Goal: Task Accomplishment & Management: Manage account settings

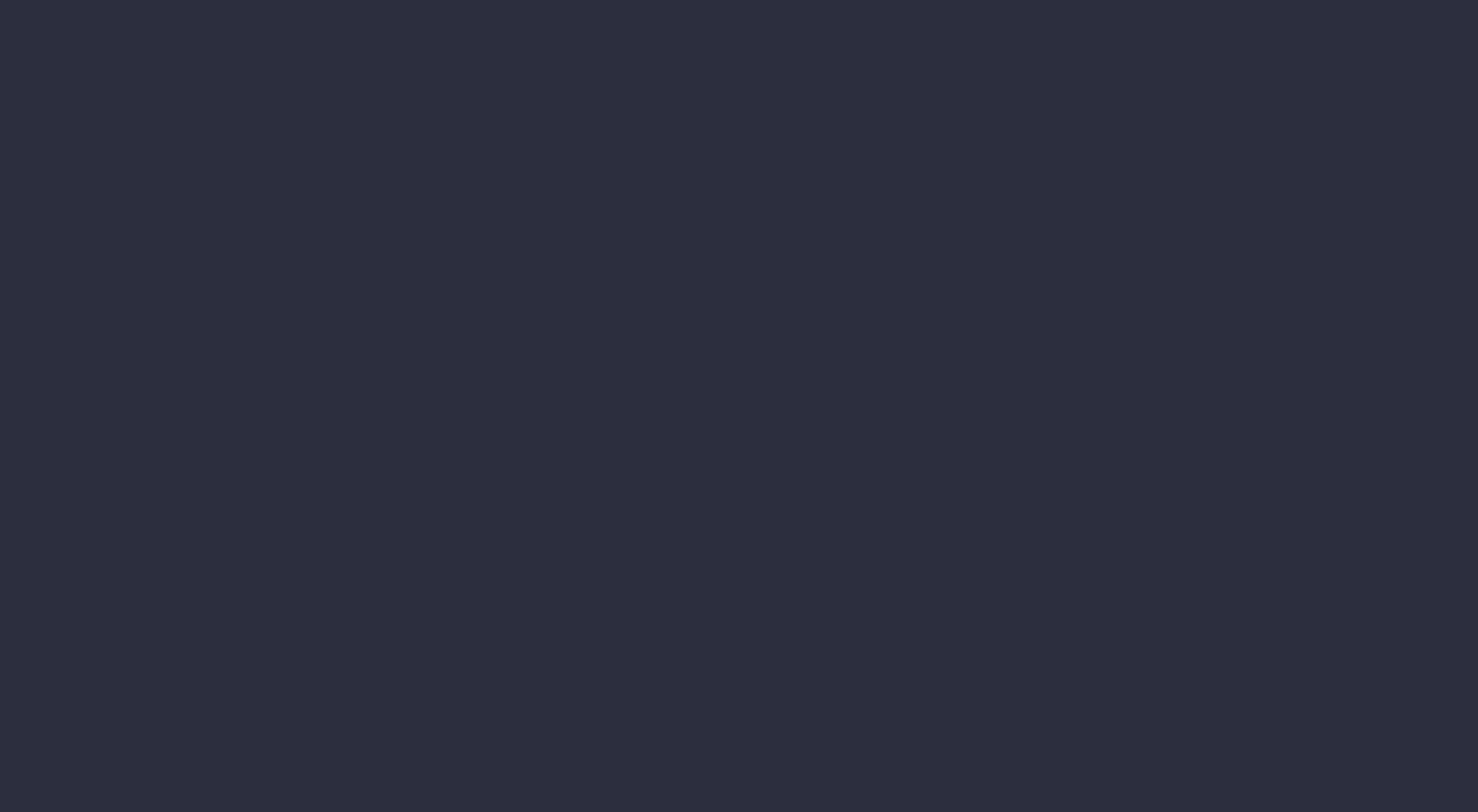
select select "job"
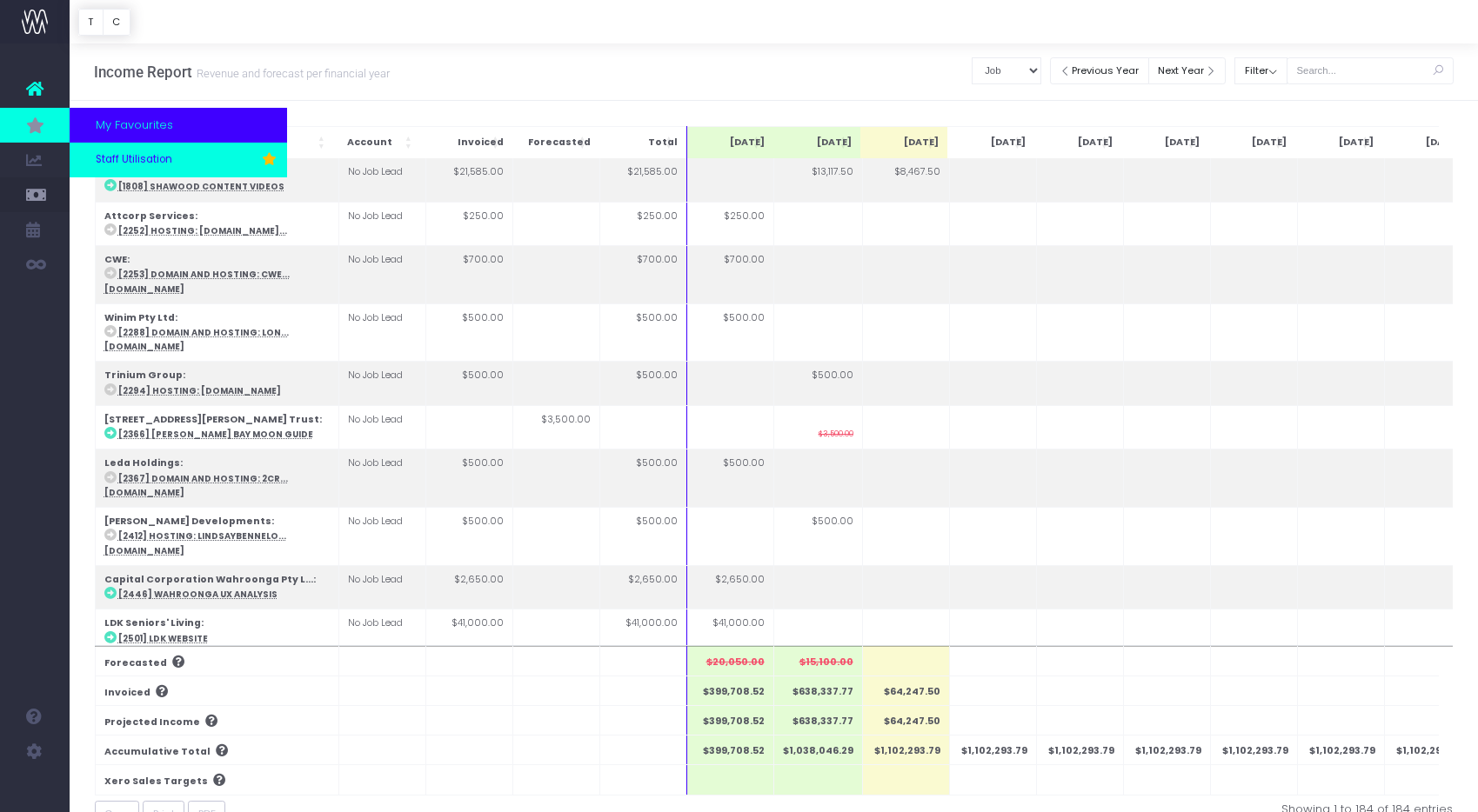
click at [137, 163] on span "Staff Utilisation" at bounding box center [134, 160] width 77 height 16
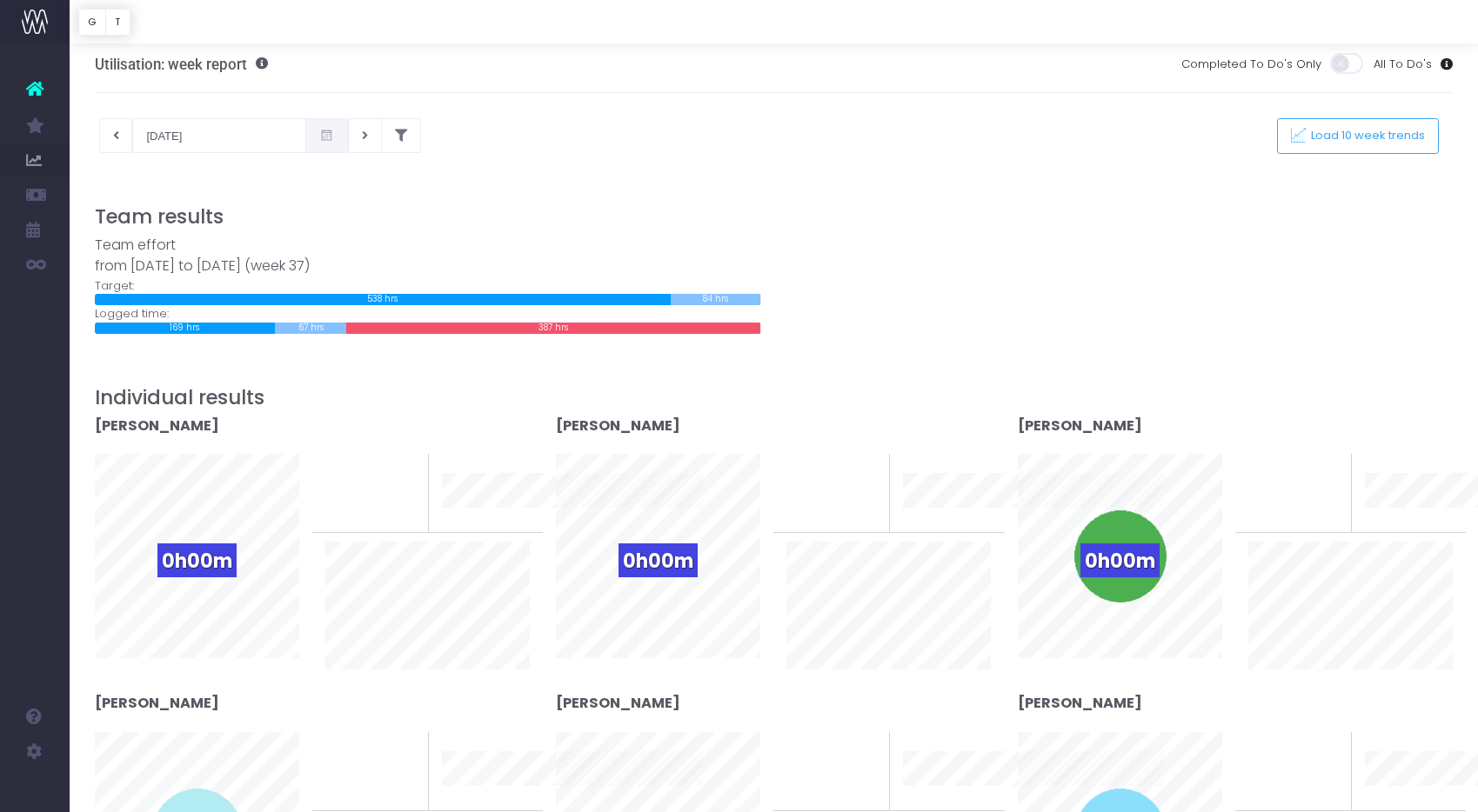
scroll to position [20, 0]
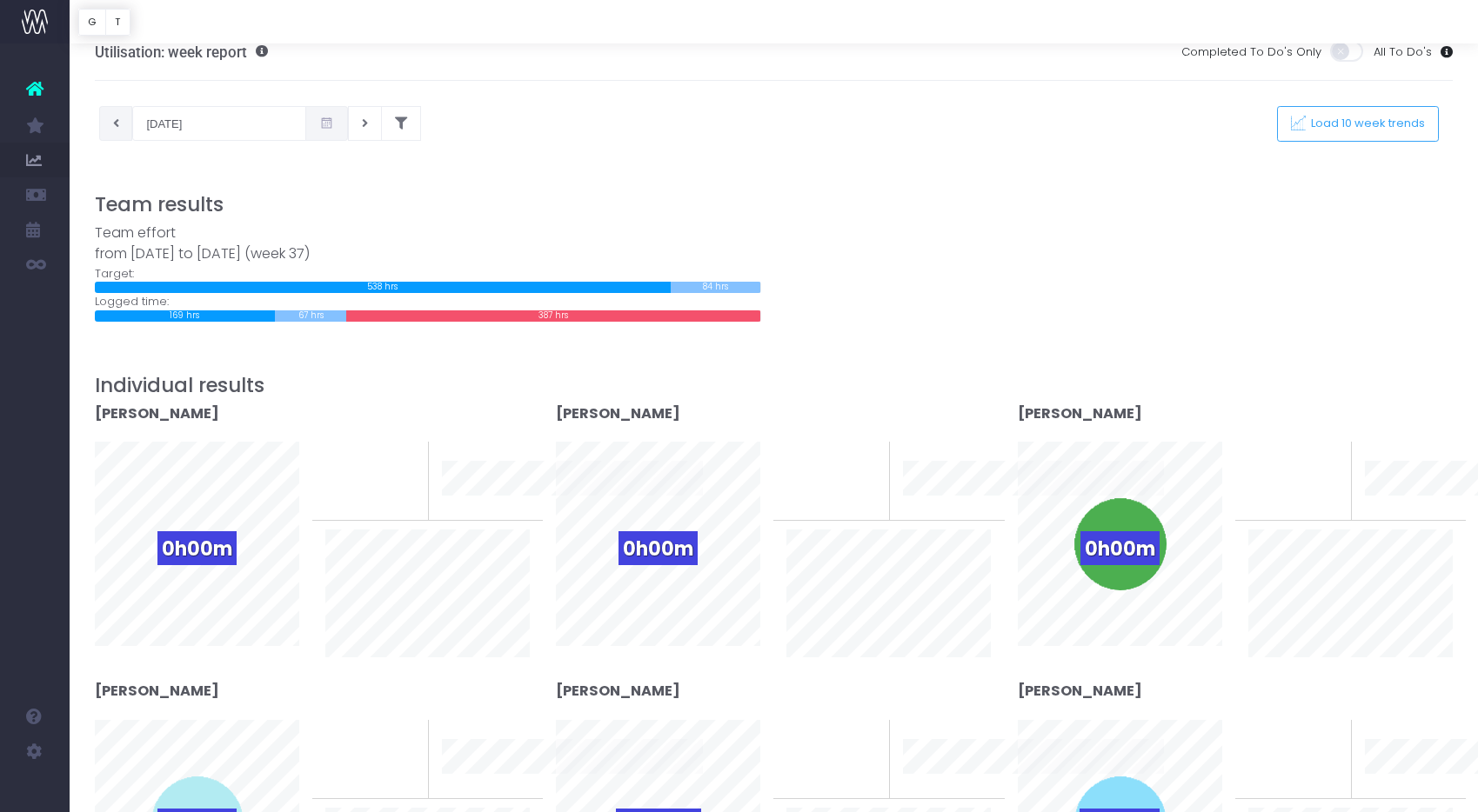
click at [116, 124] on icon at bounding box center [116, 124] width 6 height 0
type input "04-09-2025"
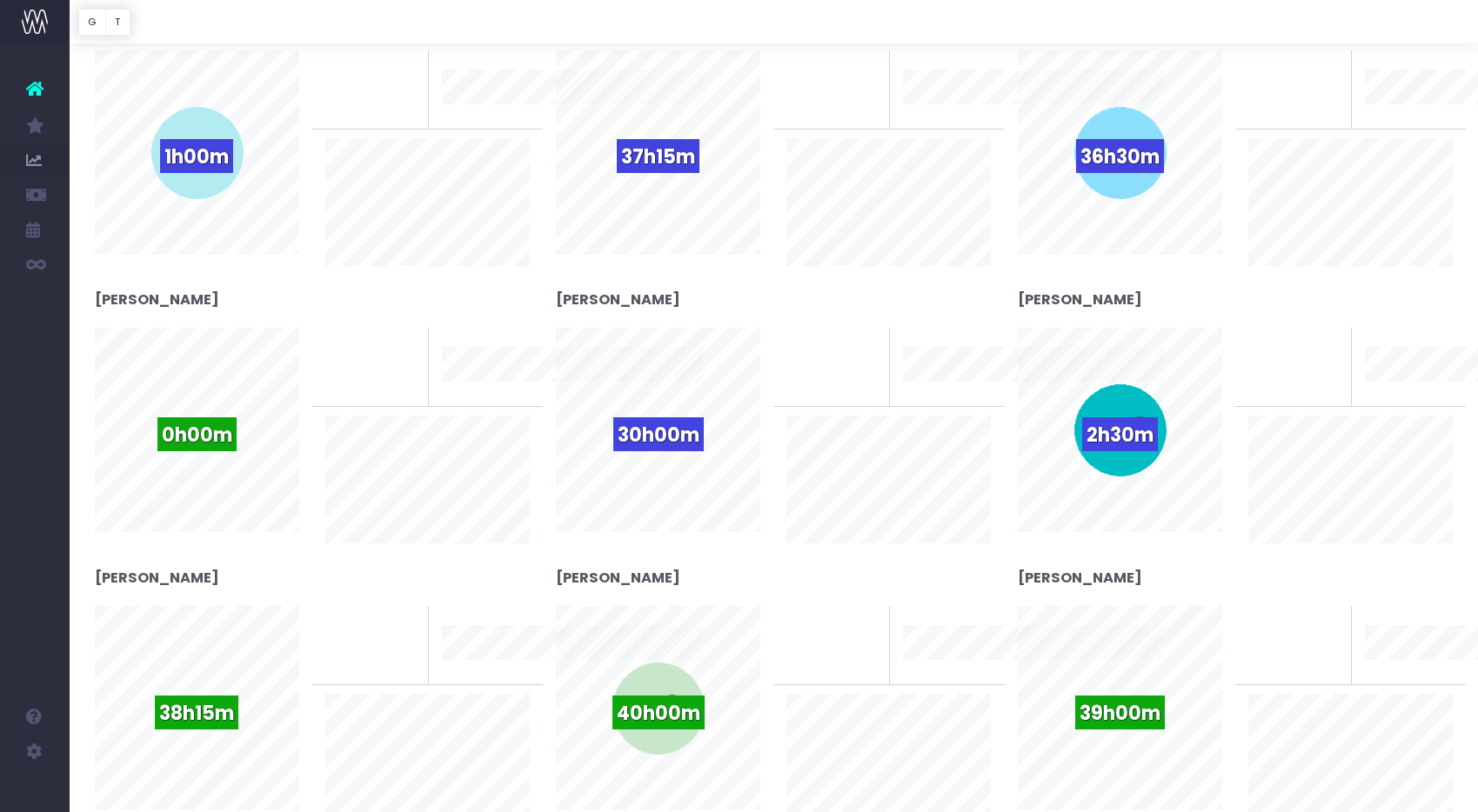
scroll to position [0, 0]
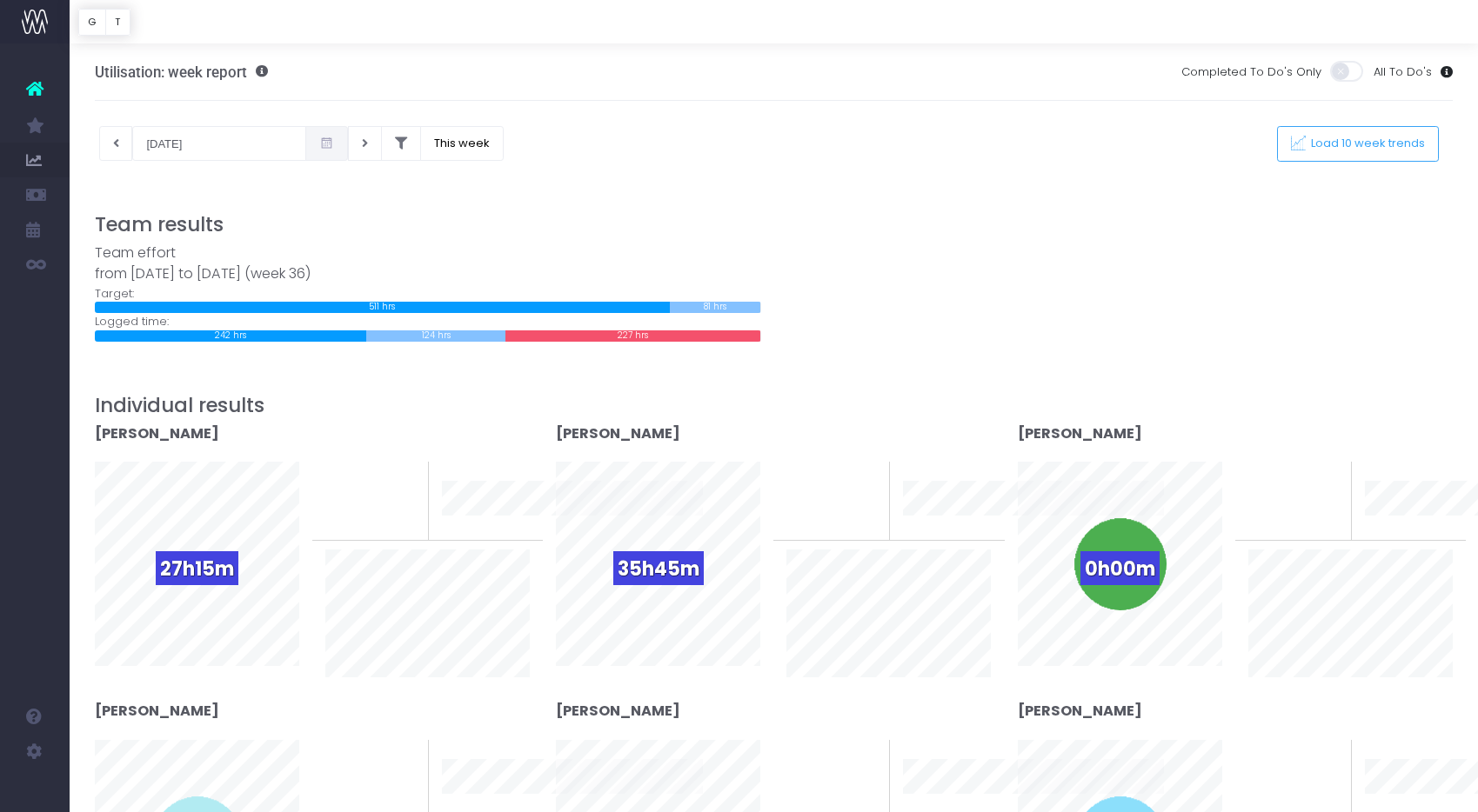
click at [34, 84] on icon at bounding box center [35, 88] width 18 height 22
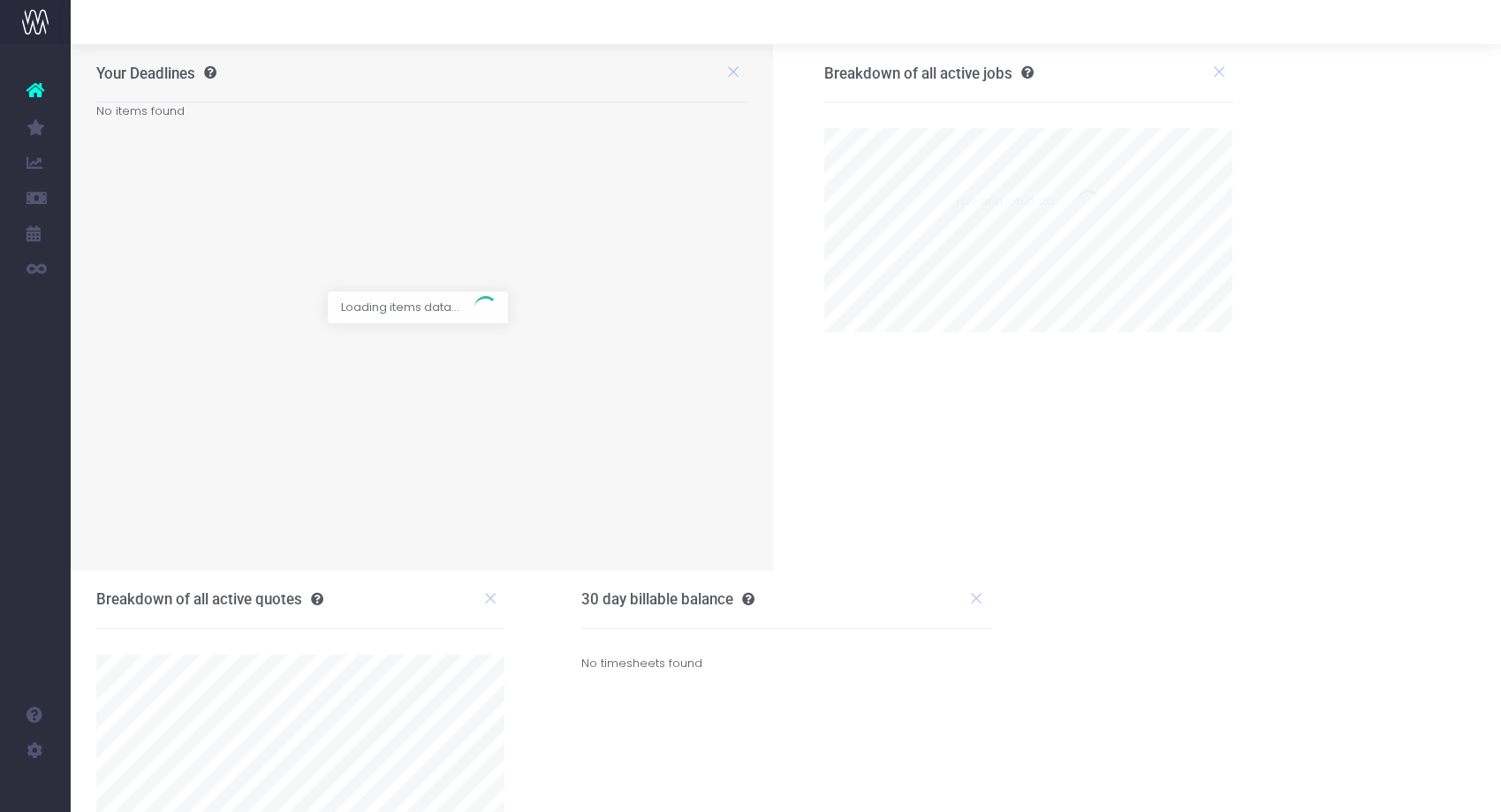
click at [34, 86] on icon at bounding box center [35, 89] width 18 height 23
click at [37, 36] on div at bounding box center [34, 22] width 26 height 44
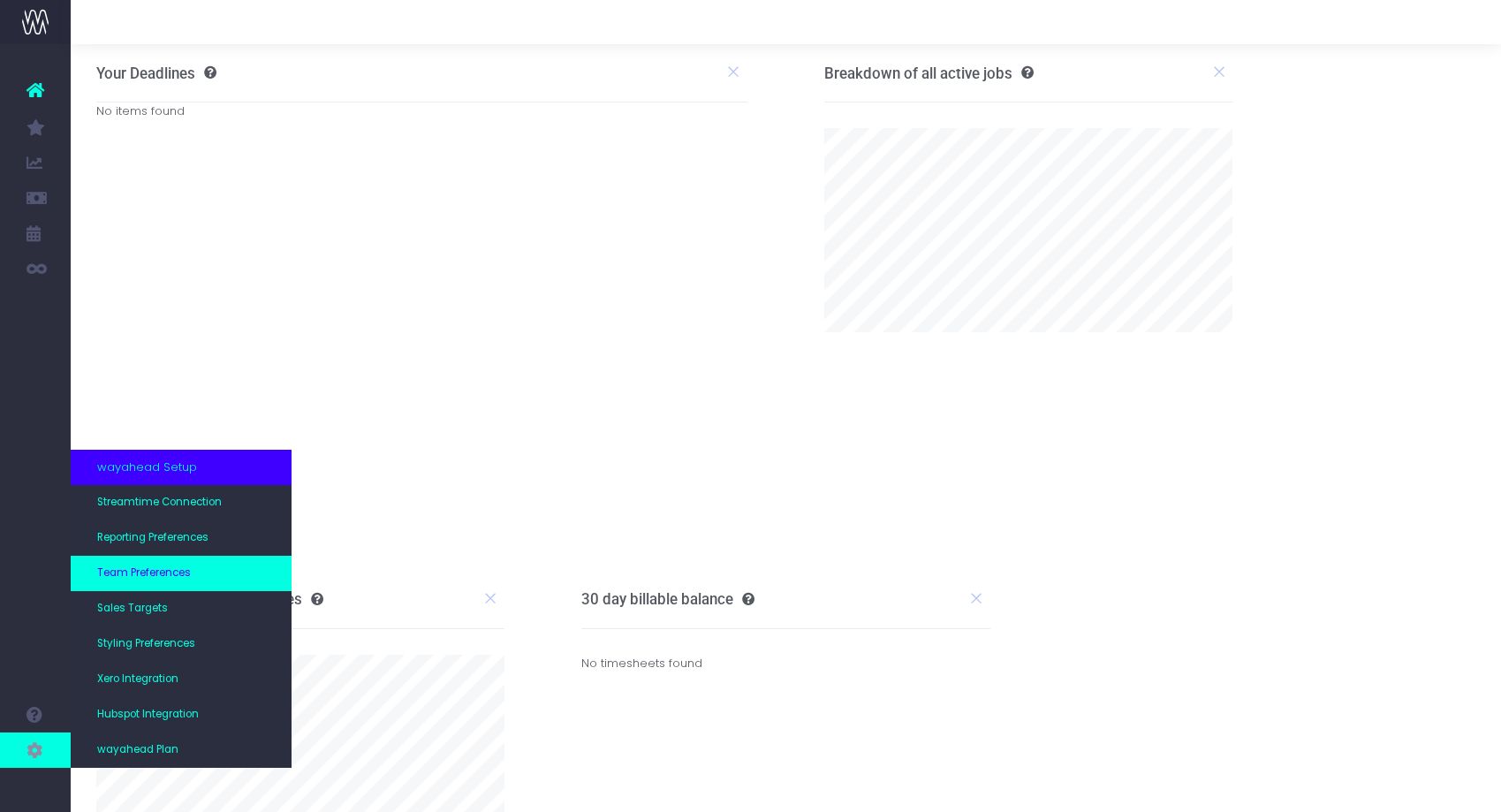
click at [214, 574] on link "Team Preferences" at bounding box center [181, 573] width 220 height 35
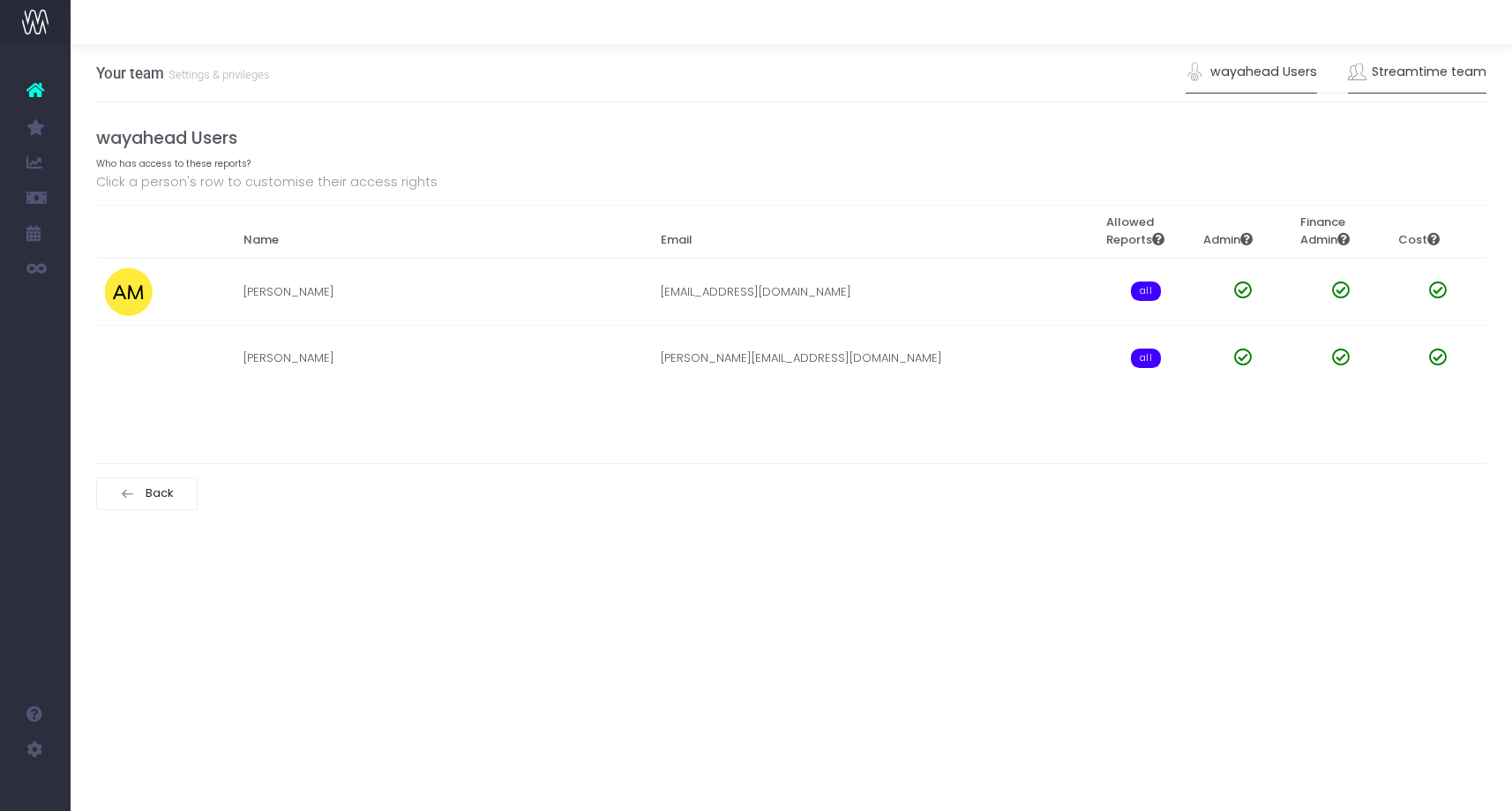
click at [1394, 80] on link "Streamtime team" at bounding box center [1417, 72] width 139 height 41
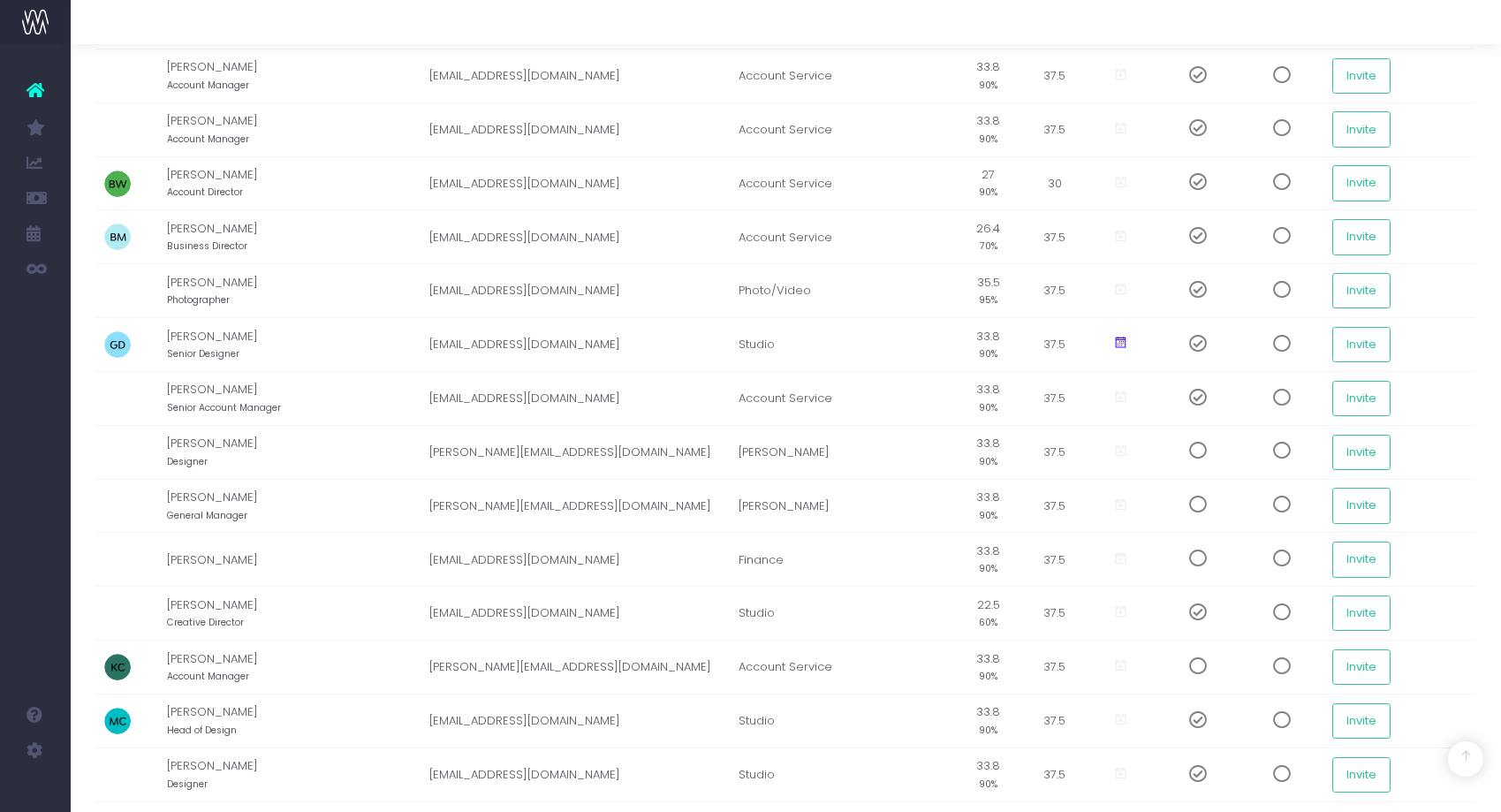
scroll to position [1028, 0]
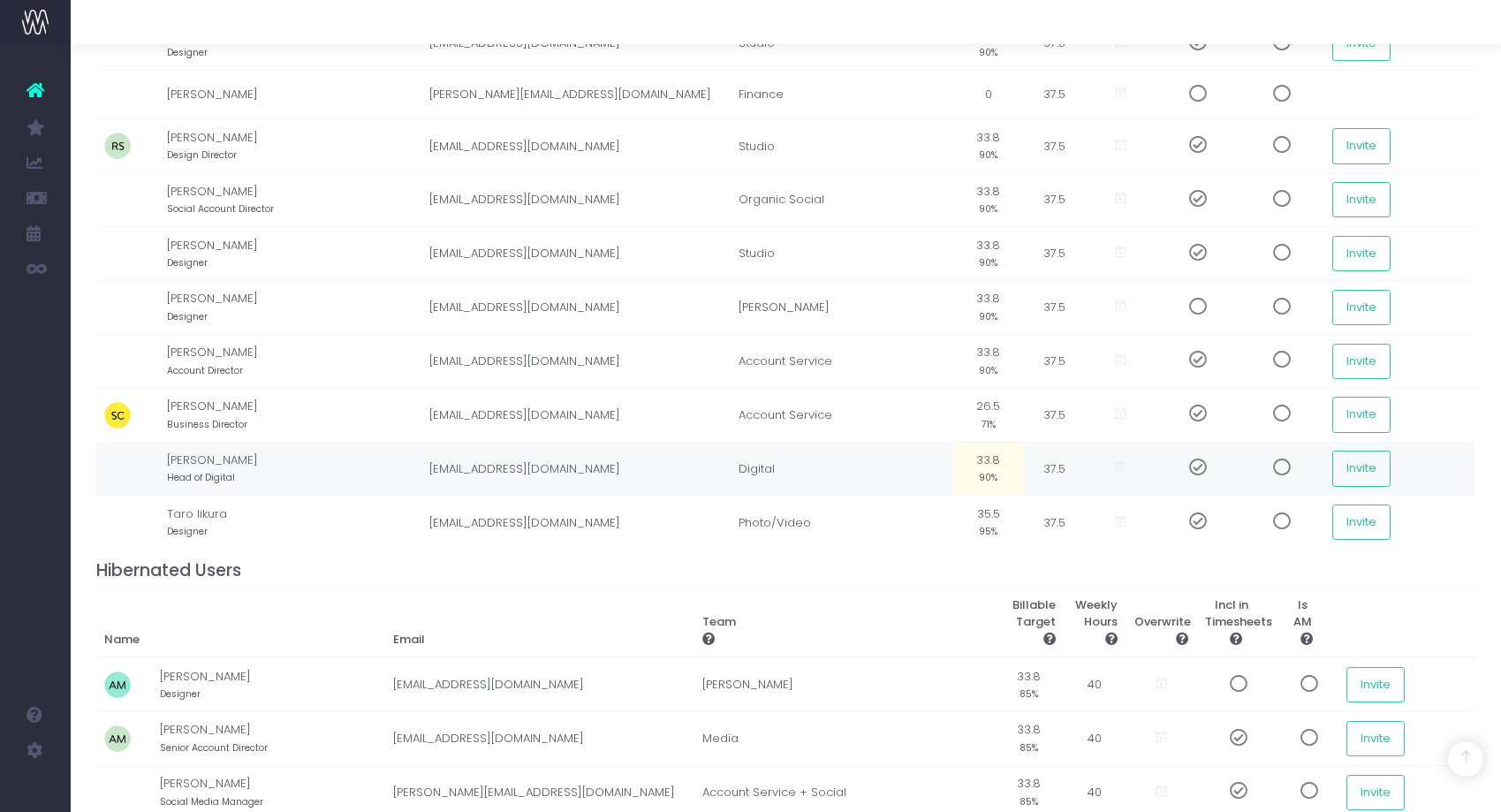
click at [1199, 465] on span at bounding box center [1191, 467] width 31 height 18
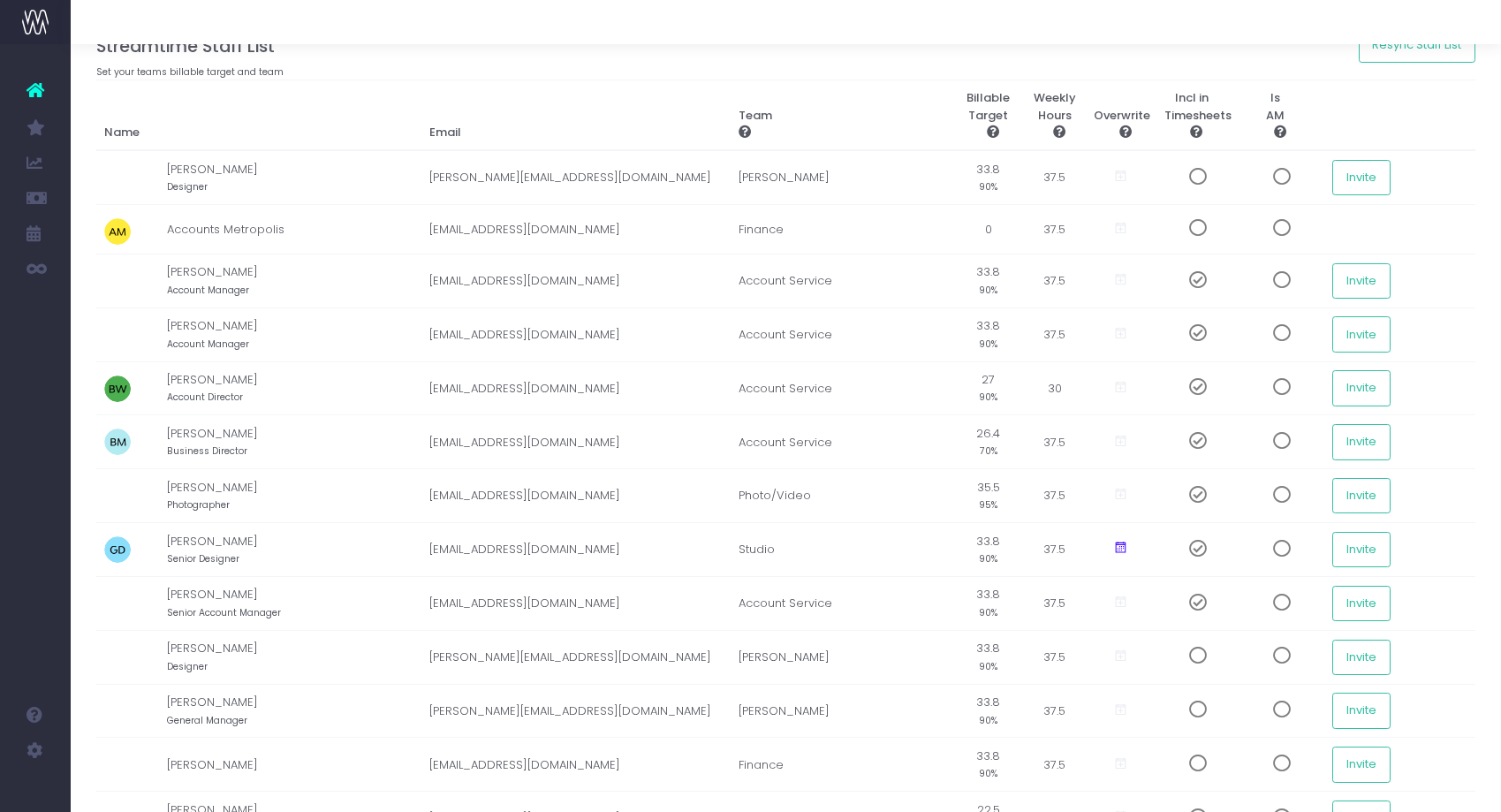
scroll to position [89, 0]
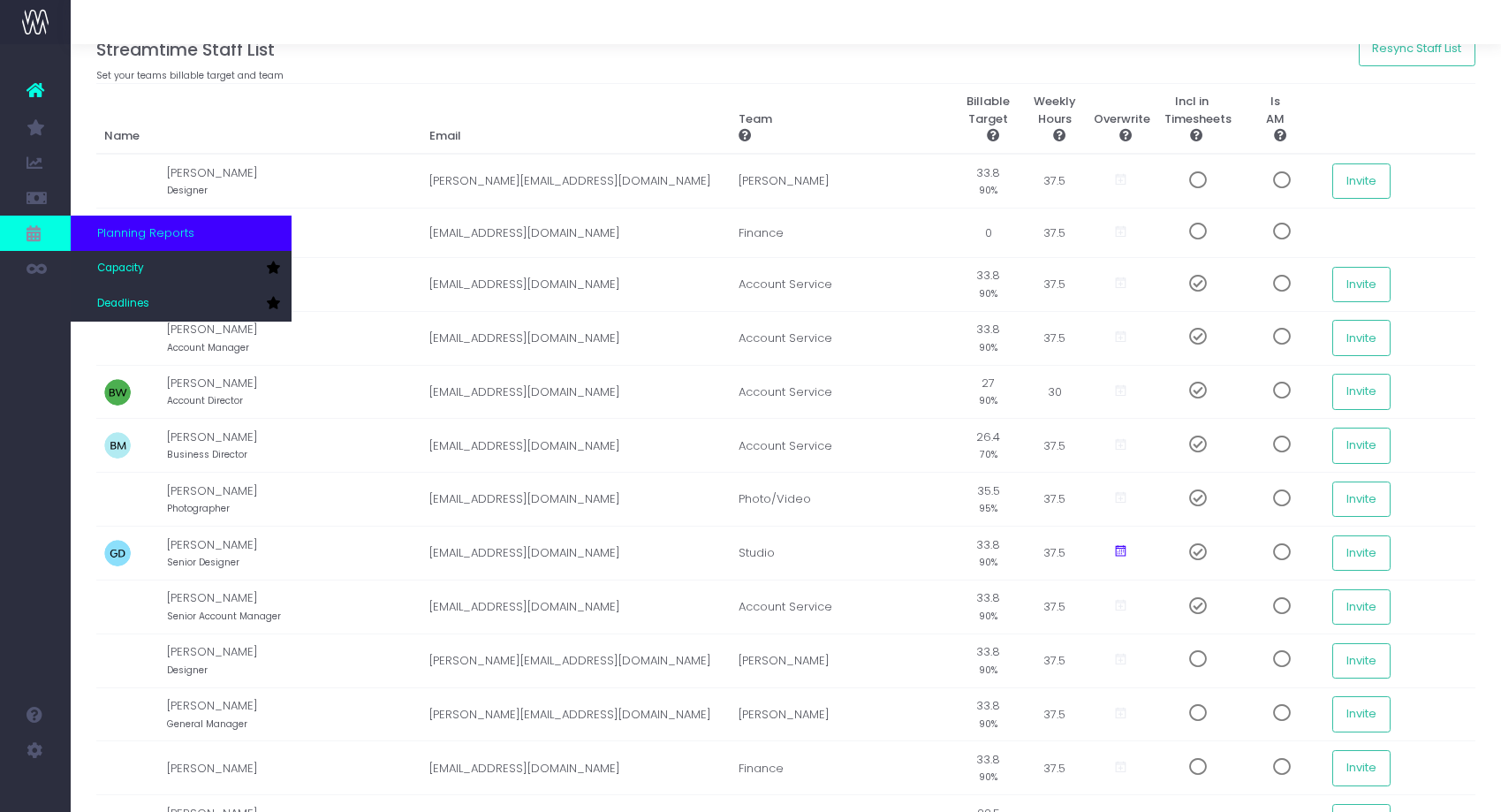
click at [42, 231] on icon at bounding box center [35, 233] width 18 height 20
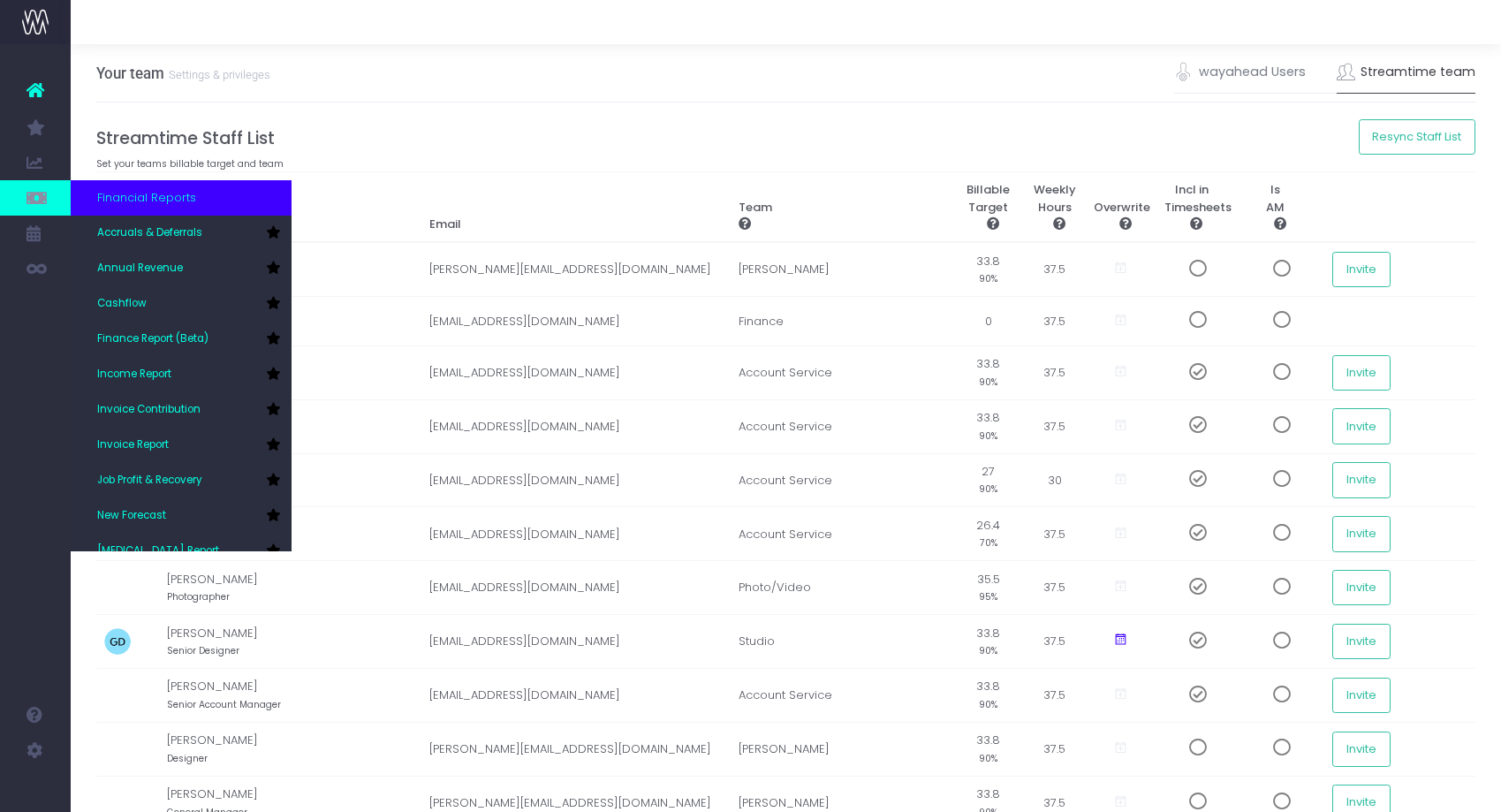
click at [42, 201] on icon at bounding box center [35, 198] width 18 height 20
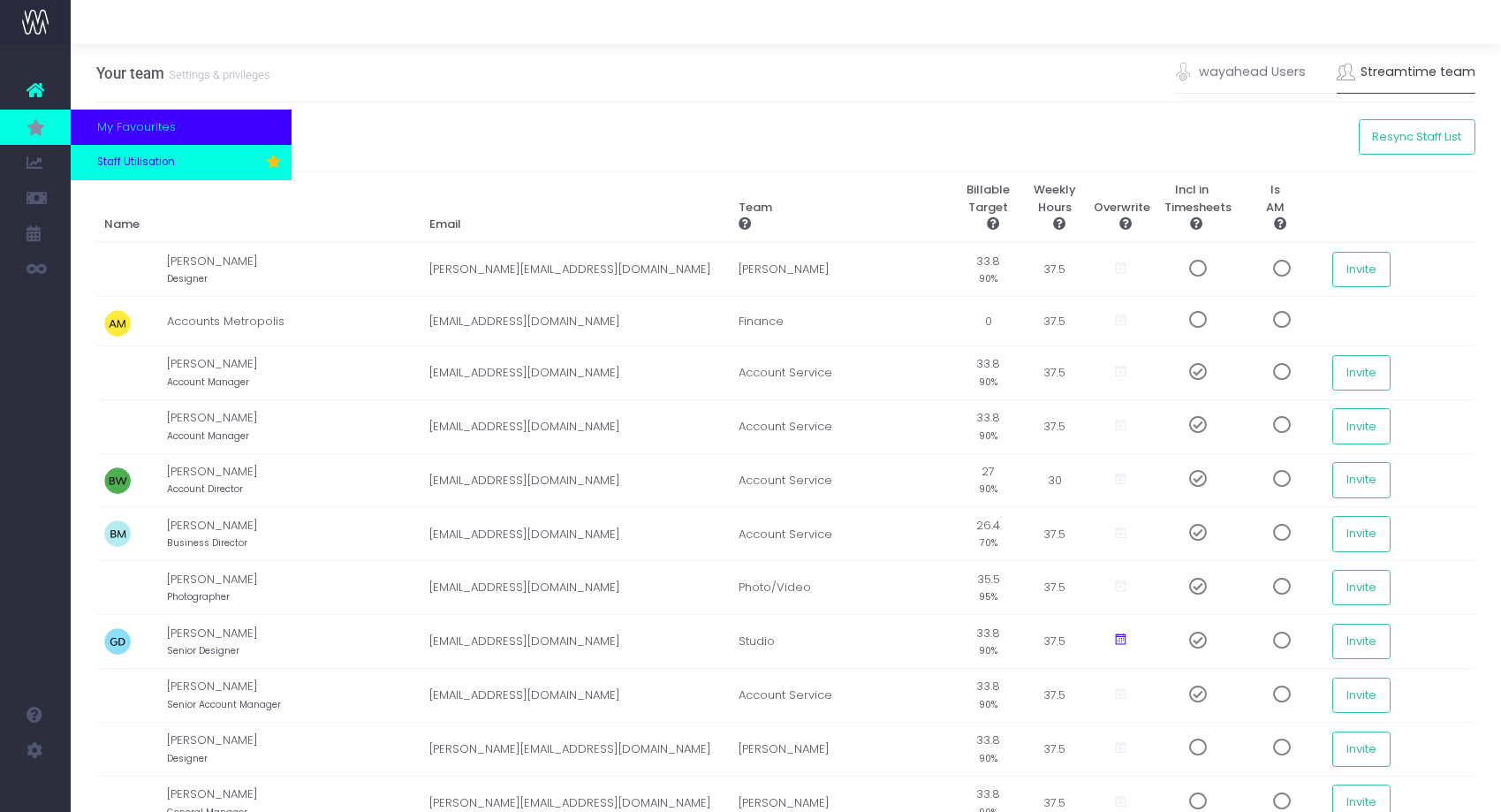
click at [143, 165] on span "Staff Utilisation" at bounding box center [136, 163] width 78 height 16
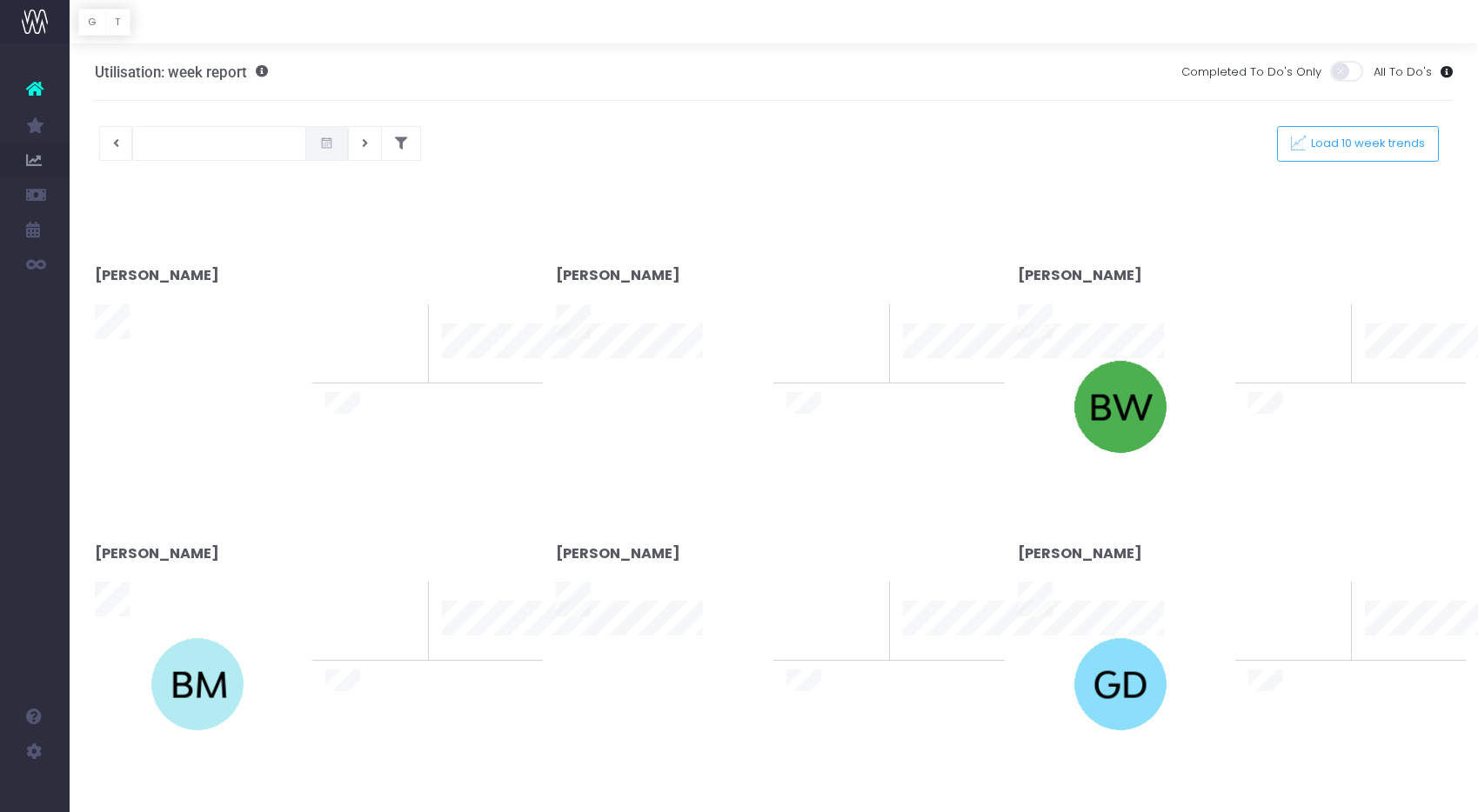
type input "[DATE]"
